Goal: Ask a question

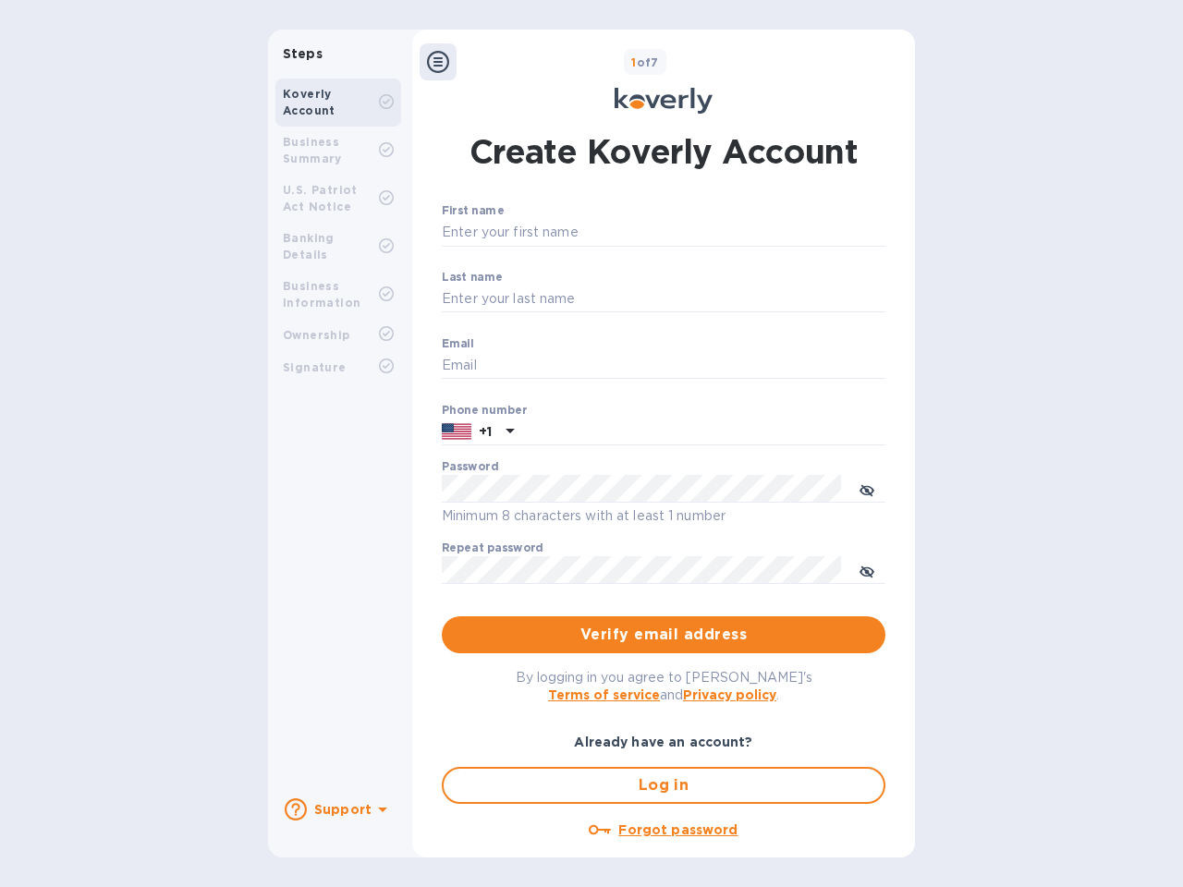
click at [337, 810] on b "Support" at bounding box center [342, 809] width 57 height 15
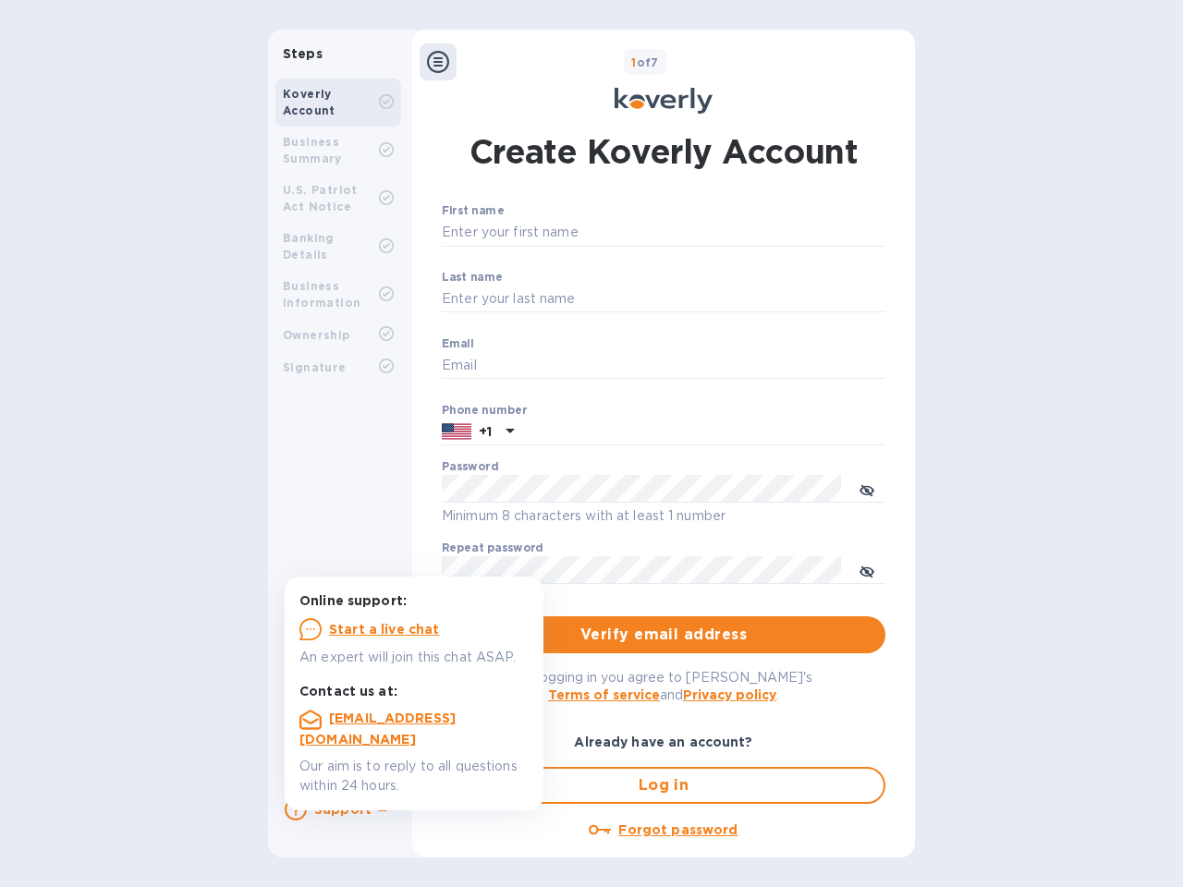
click at [296, 810] on icon at bounding box center [296, 809] width 22 height 22
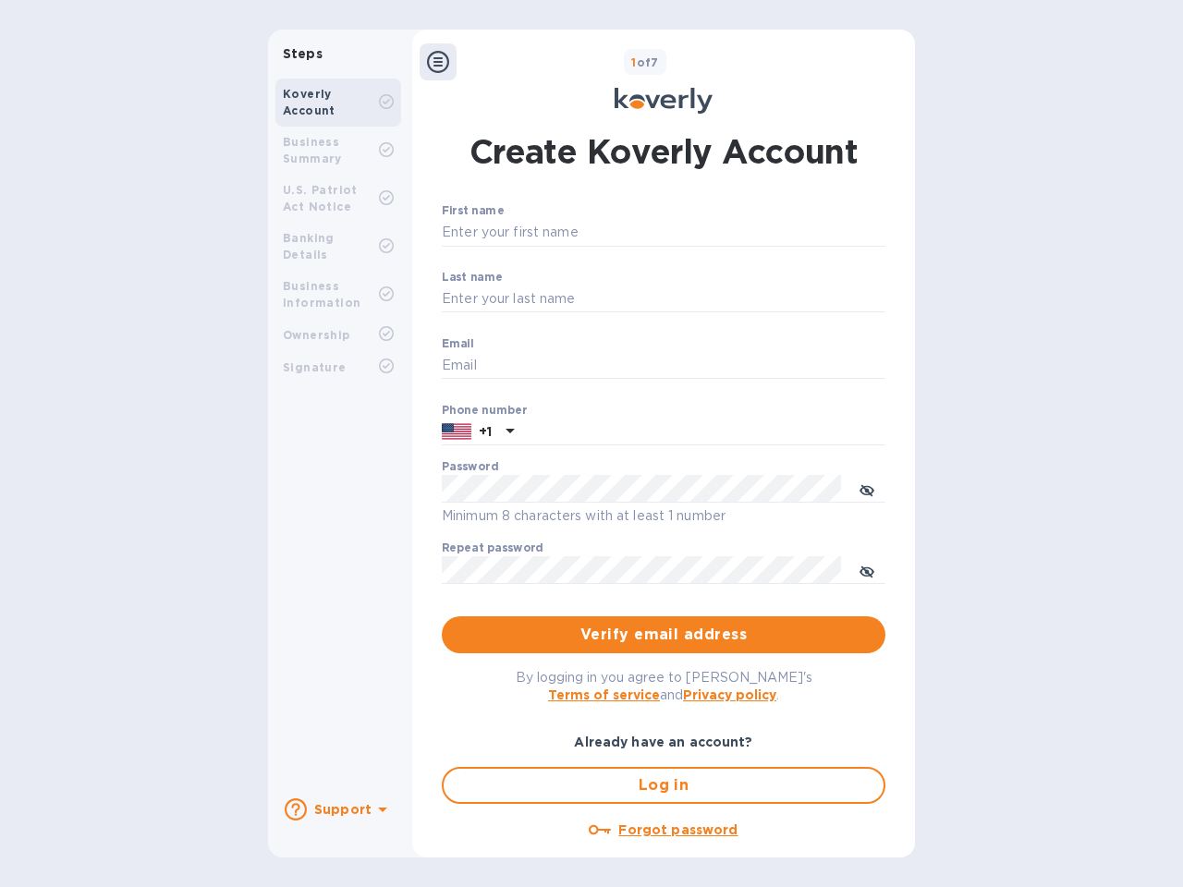
click at [380, 811] on icon at bounding box center [382, 810] width 9 height 5
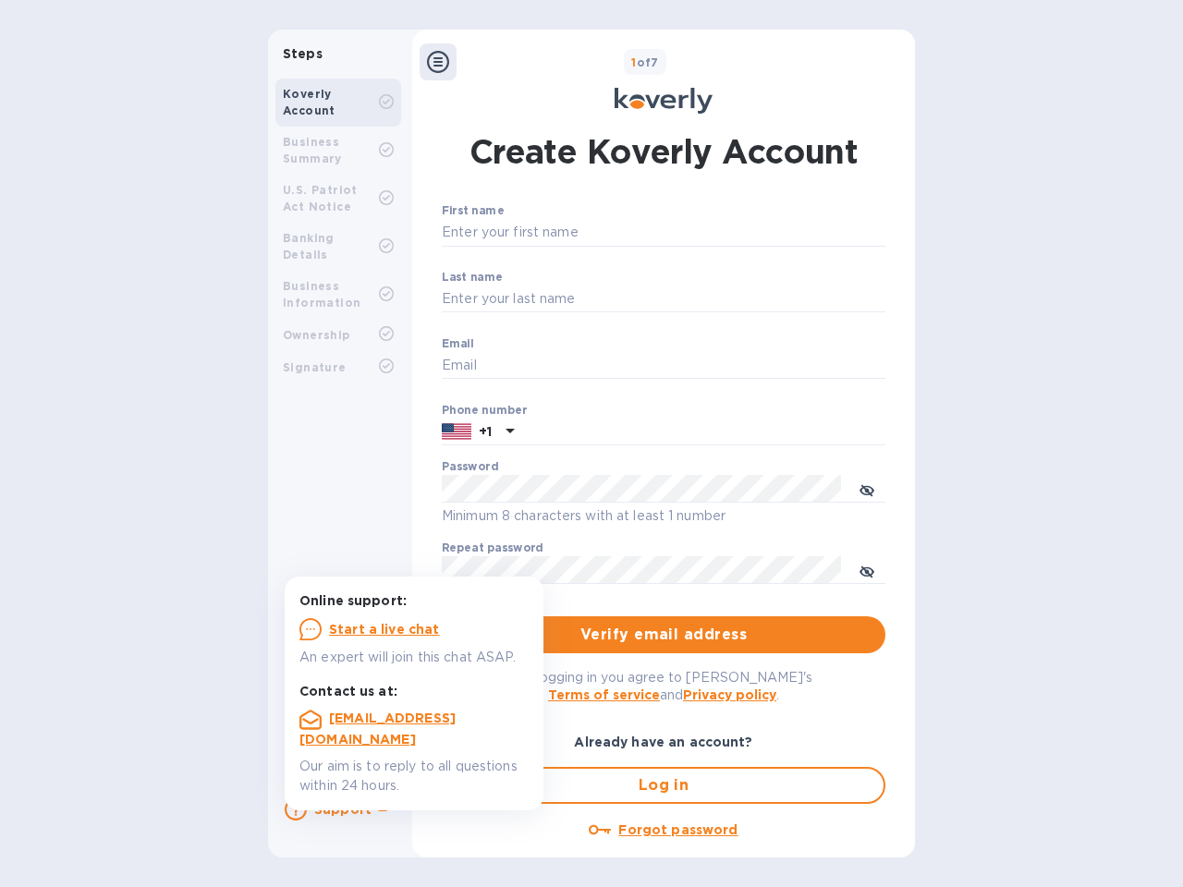
click at [438, 62] on icon at bounding box center [438, 62] width 22 height 22
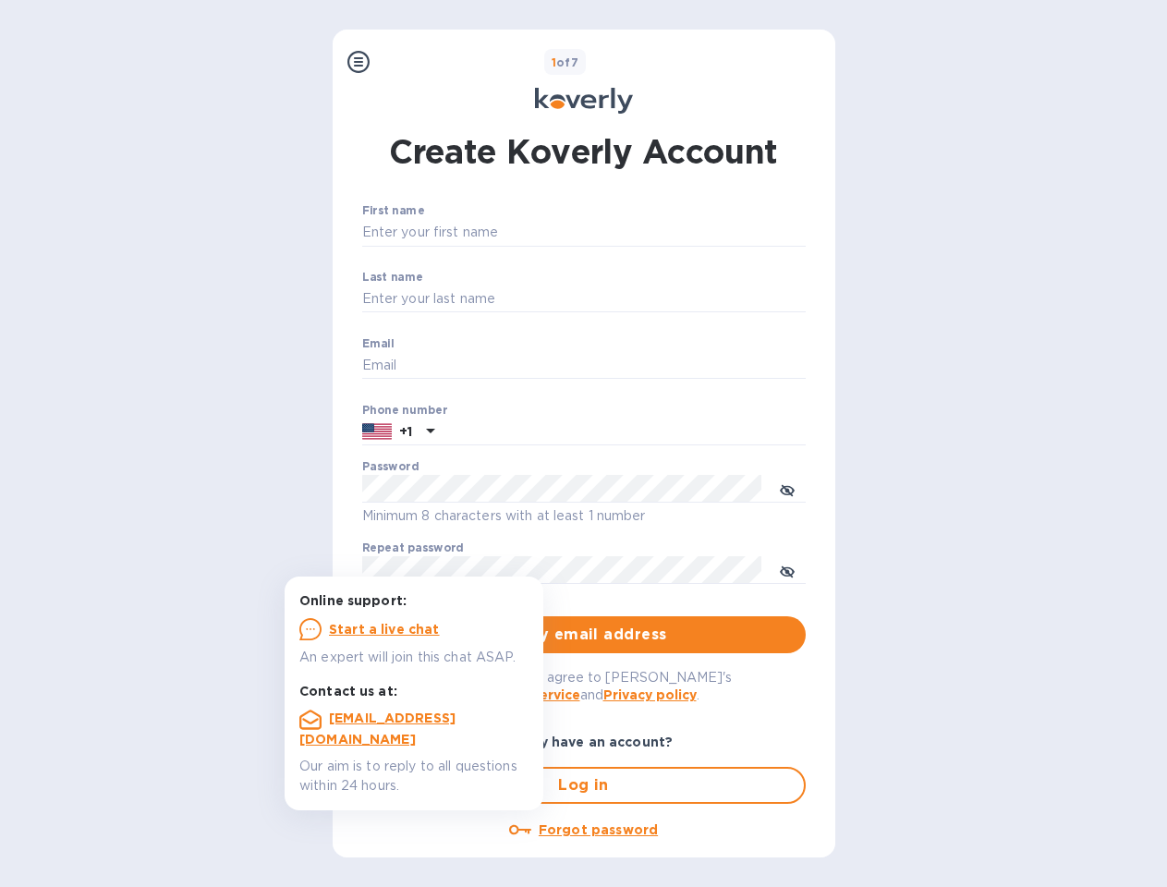
click at [660, 233] on input "First name" at bounding box center [584, 233] width 444 height 28
click at [660, 299] on input "Last name" at bounding box center [584, 300] width 444 height 28
click at [660, 366] on input "Email" at bounding box center [584, 366] width 444 height 28
click at [660, 433] on input "text" at bounding box center [624, 433] width 364 height 28
click at [478, 433] on input "text" at bounding box center [624, 433] width 364 height 28
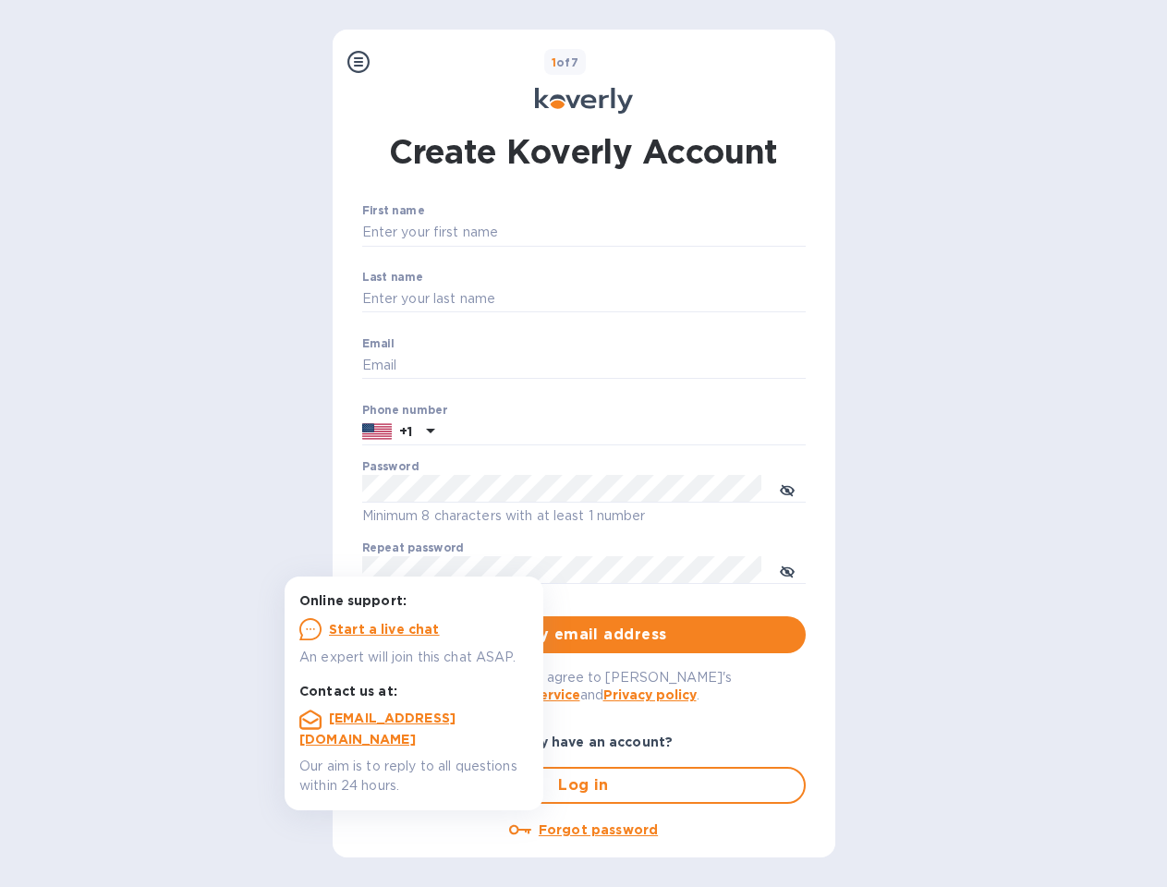
click at [507, 433] on input "text" at bounding box center [624, 433] width 364 height 28
